Goal: Check status

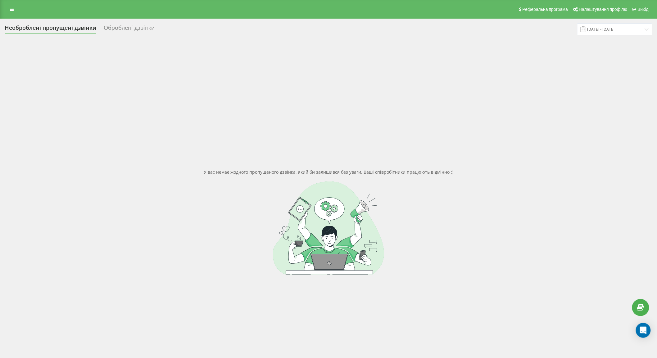
click at [110, 26] on div "Оброблені дзвінки" at bounding box center [129, 30] width 51 height 10
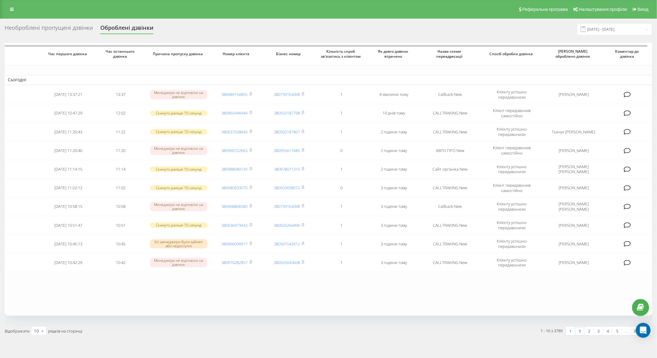
click at [66, 30] on div "Необроблені пропущені дзвінки" at bounding box center [49, 30] width 88 height 10
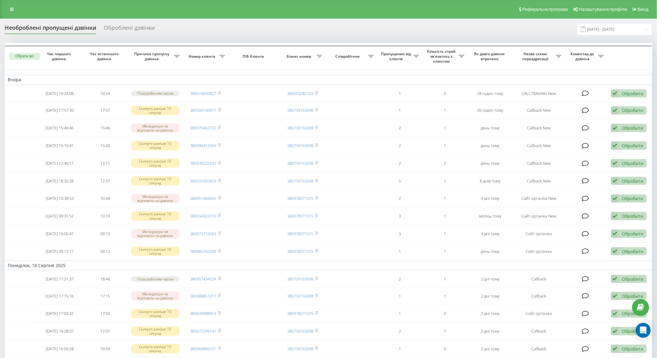
click at [126, 28] on div "Оброблені дзвінки" at bounding box center [129, 30] width 51 height 10
